Goal: Transaction & Acquisition: Purchase product/service

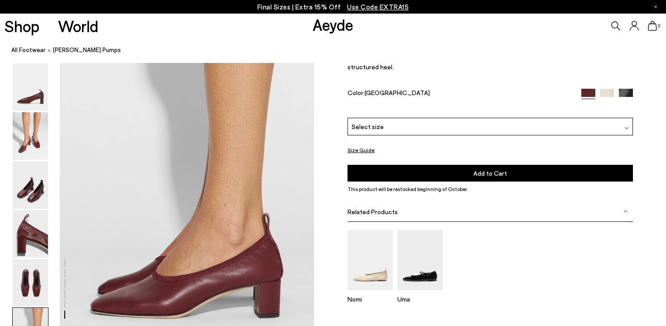
scroll to position [1646, 0]
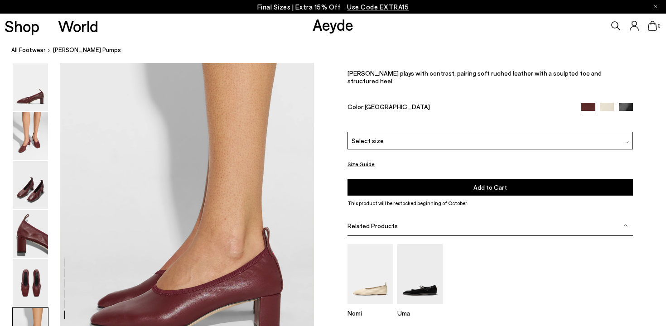
click at [386, 136] on div "Select size" at bounding box center [490, 141] width 285 height 18
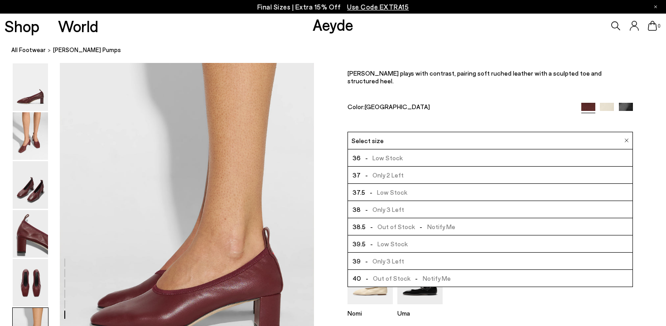
click at [415, 95] on div "[PERSON_NAME] Pumps €345 [PERSON_NAME] plays with contrast, pairing soft ruched…" at bounding box center [490, 85] width 285 height 93
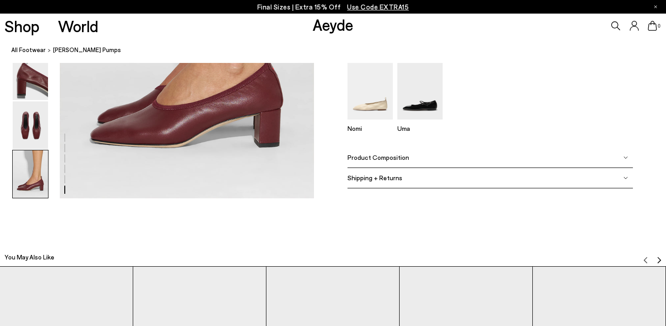
scroll to position [1837, 0]
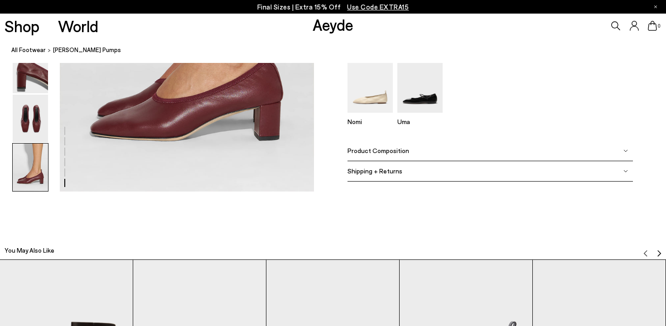
click at [391, 149] on span "Product Composition" at bounding box center [379, 151] width 62 height 8
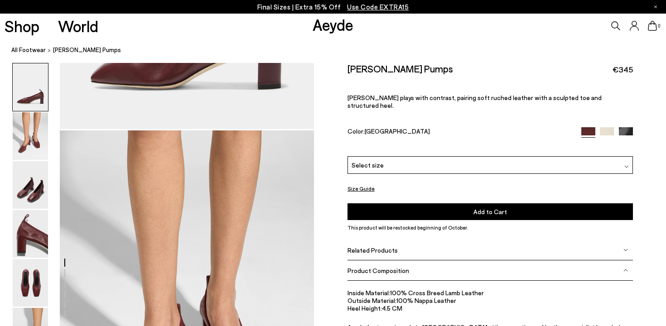
scroll to position [0, 0]
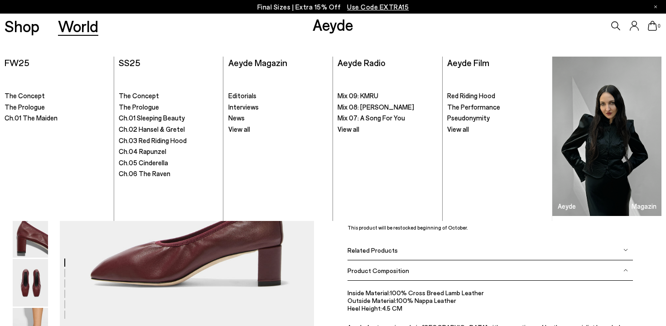
click at [312, 7] on p "Final Sizes | Extra 15% Off Use Code EXTRA15" at bounding box center [333, 6] width 152 height 11
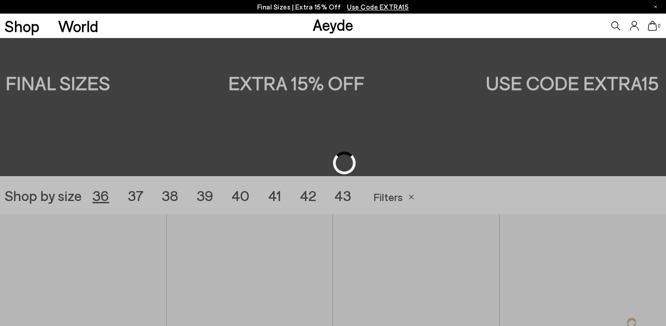
scroll to position [186, 0]
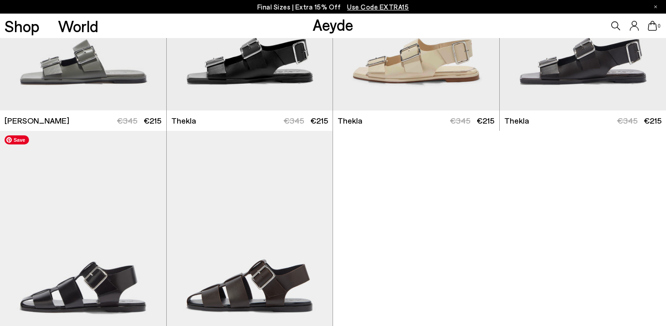
scroll to position [3376, 0]
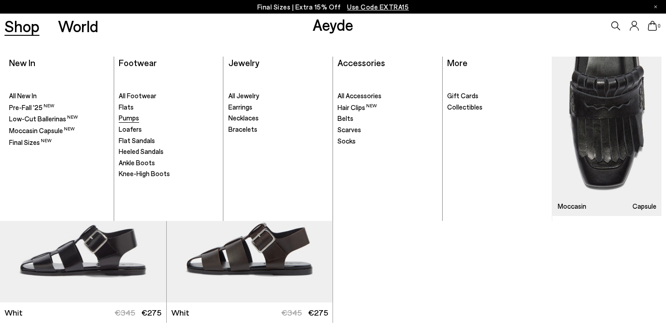
click at [135, 118] on span "Pumps" at bounding box center [129, 118] width 20 height 8
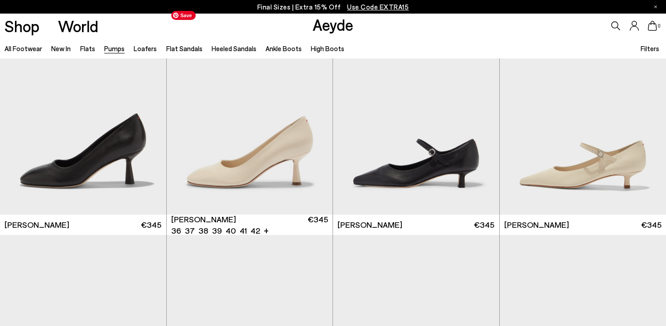
scroll to position [3273, 0]
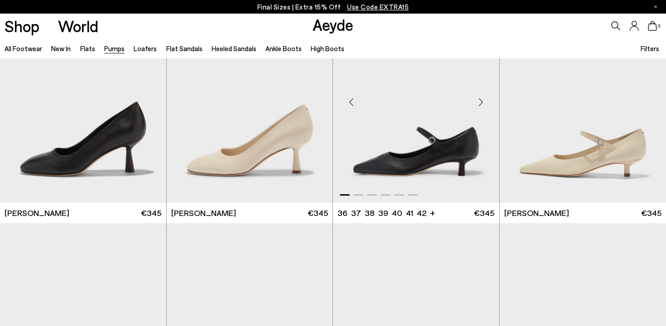
click at [480, 101] on div "Next slide" at bounding box center [481, 102] width 27 height 27
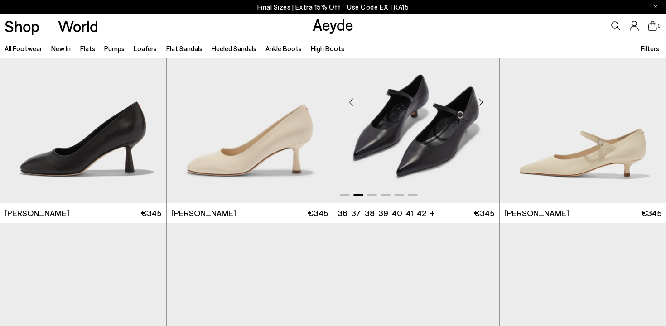
click at [480, 101] on div "Next slide" at bounding box center [481, 102] width 27 height 27
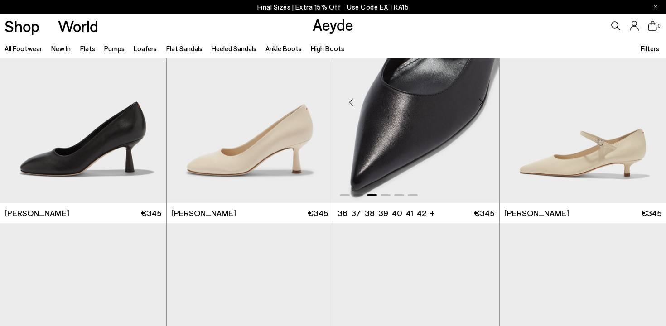
click at [480, 101] on div "Next slide" at bounding box center [481, 102] width 27 height 27
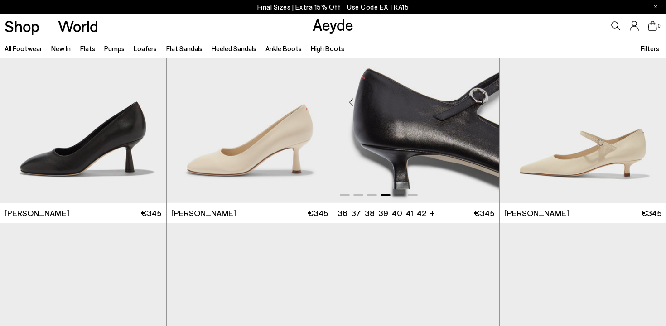
click at [480, 101] on div "Next slide" at bounding box center [481, 102] width 27 height 27
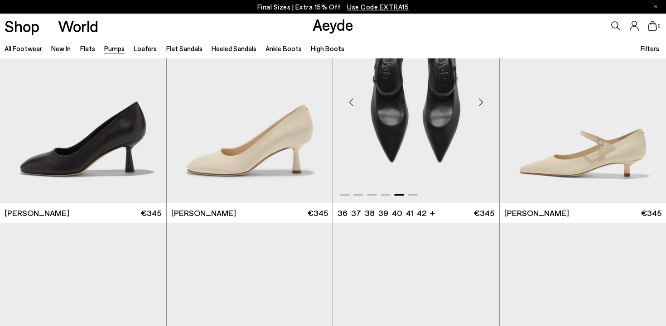
click at [480, 101] on div "Next slide" at bounding box center [481, 102] width 27 height 27
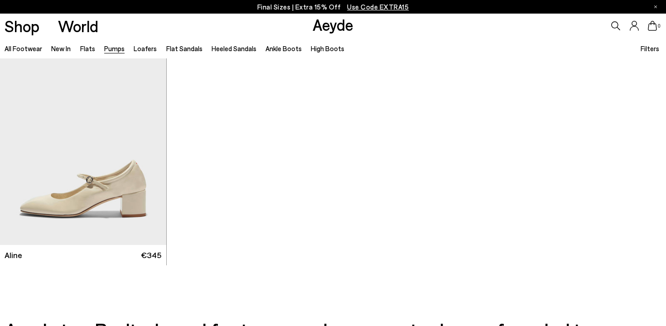
scroll to position [3920, 0]
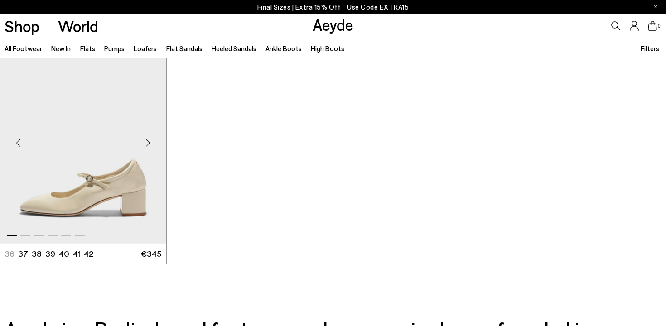
click at [146, 142] on div "Next slide" at bounding box center [148, 142] width 27 height 27
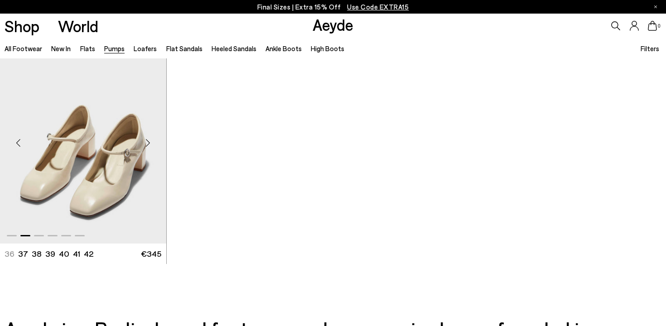
click at [146, 142] on div "Next slide" at bounding box center [148, 142] width 27 height 27
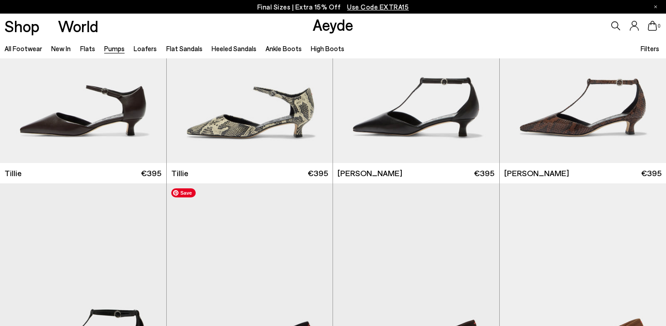
scroll to position [792, 0]
